Goal: Transaction & Acquisition: Purchase product/service

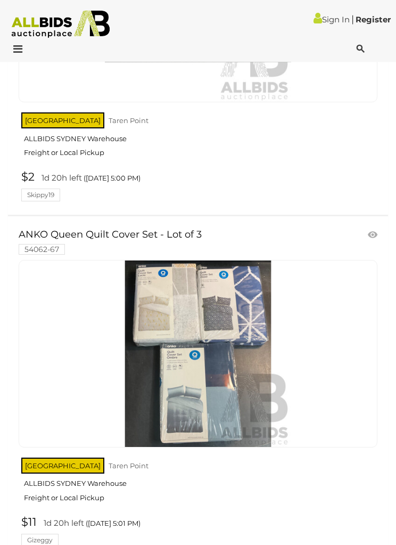
scroll to position [395, 0]
click at [19, 38] on img at bounding box center [60, 25] width 109 height 28
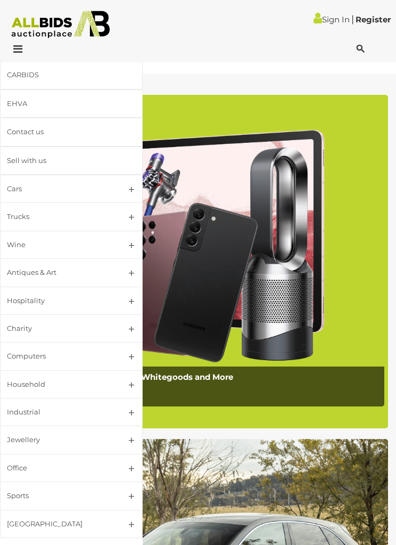
scroll to position [23, 0]
click at [136, 493] on link "Sports" at bounding box center [71, 496] width 143 height 28
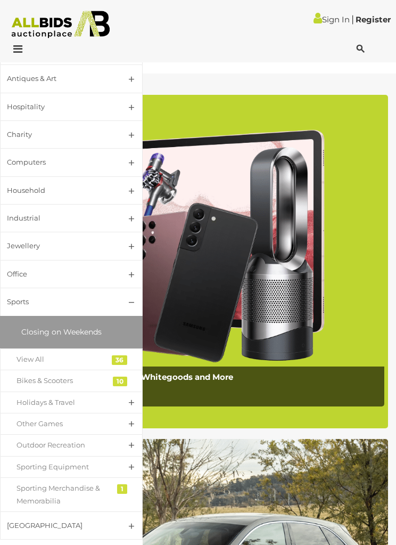
scroll to position [217, 0]
click at [137, 218] on link "Industrial" at bounding box center [71, 218] width 143 height 28
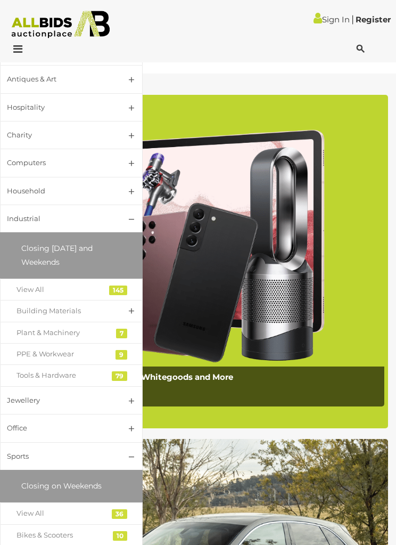
click at [132, 305] on link "Building Materials" at bounding box center [71, 311] width 143 height 22
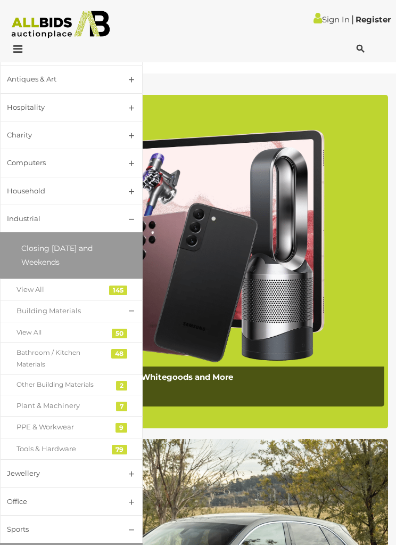
click at [120, 395] on link "Plant & Machinery" at bounding box center [71, 406] width 143 height 22
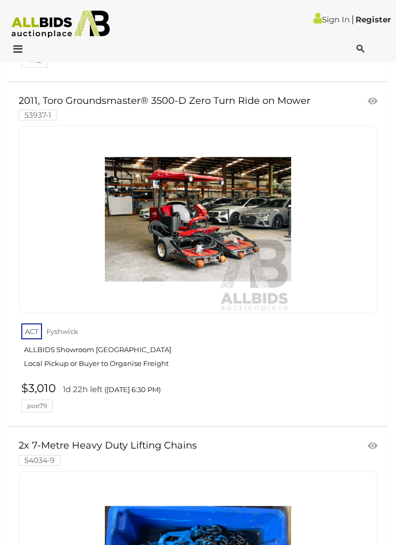
scroll to position [529, 0]
click at [247, 249] on img at bounding box center [198, 219] width 186 height 186
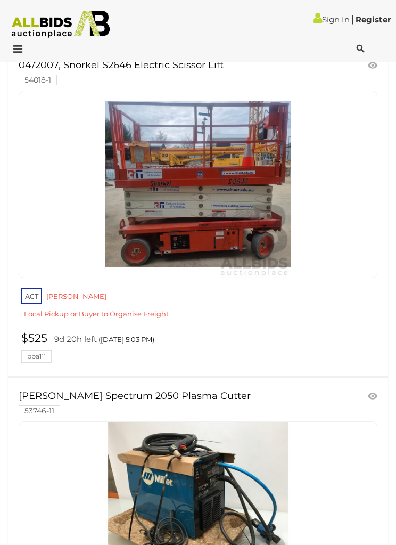
scroll to position [1873, 0]
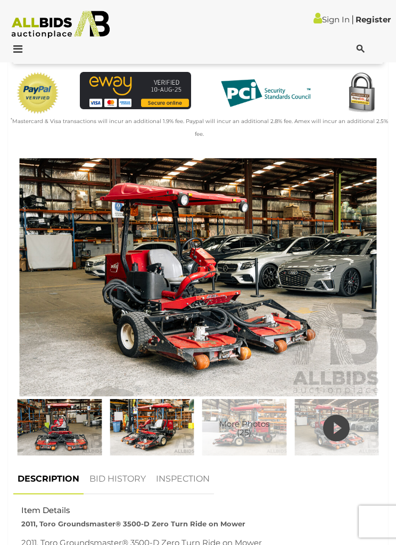
scroll to position [322, 0]
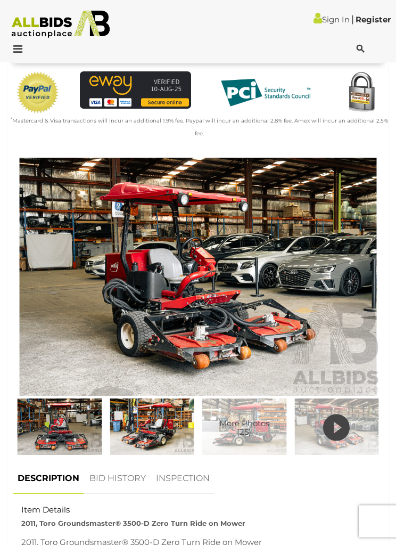
click at [342, 414] on icon at bounding box center [336, 428] width 27 height 32
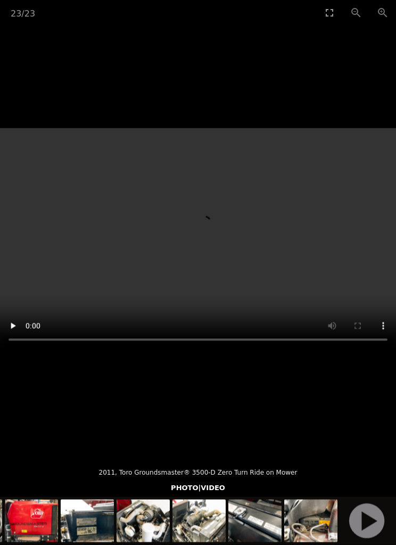
scroll to position [322, 0]
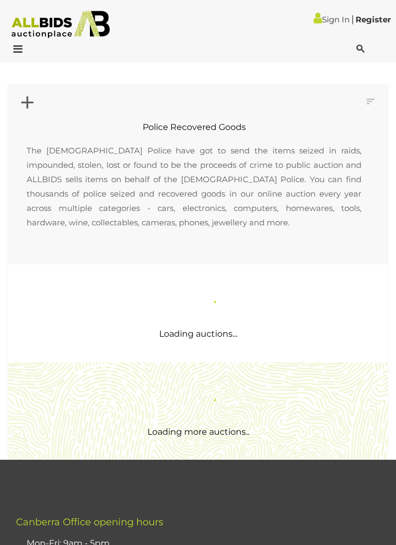
scroll to position [395, 0]
